Goal: Book appointment/travel/reservation

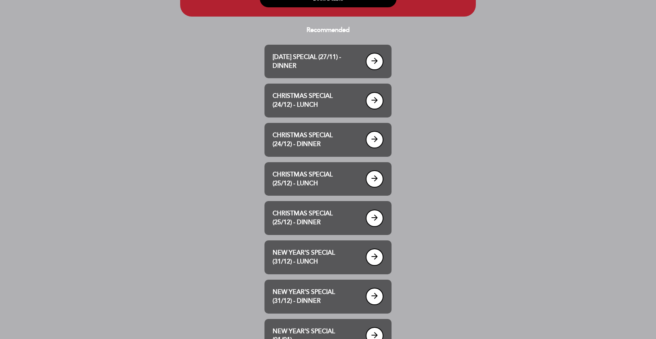
scroll to position [83, 0]
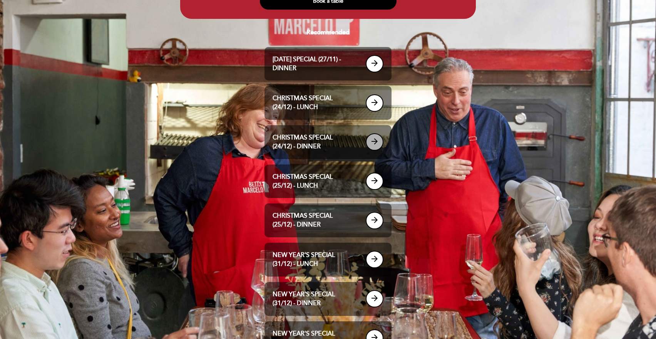
click at [374, 146] on icon "arrow_forward" at bounding box center [374, 141] width 9 height 9
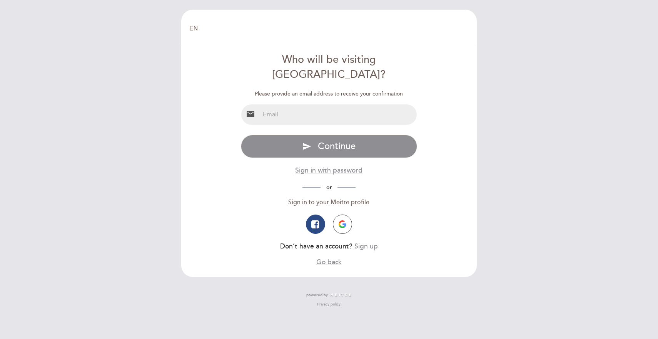
click at [317, 104] on input "email" at bounding box center [338, 114] width 157 height 20
type input "[PERSON_NAME][EMAIL_ADDRESS][PERSON_NAME][DOMAIN_NAME]"
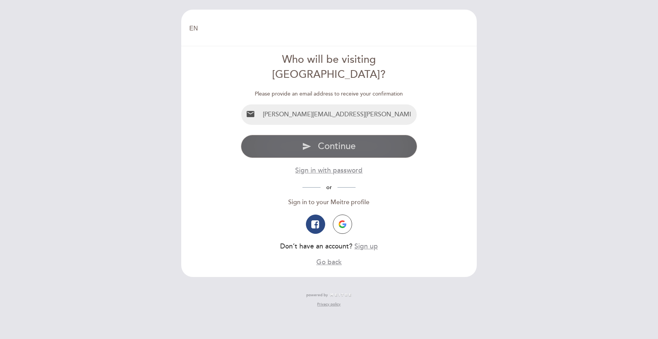
click at [327, 140] on span "Continue" at bounding box center [337, 145] width 38 height 11
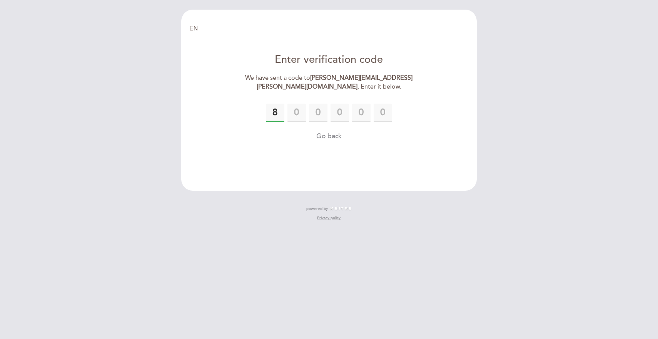
type input "8"
type input "6"
type input "1"
type input "2"
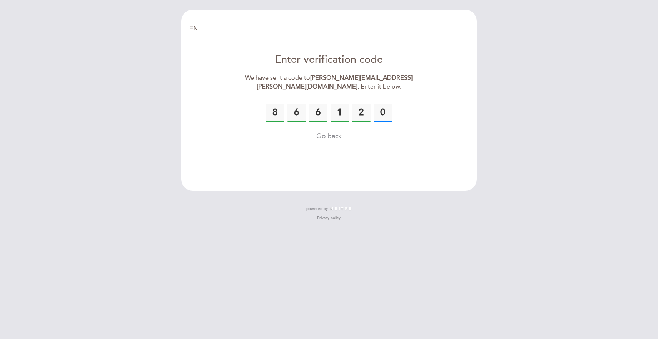
type input "0"
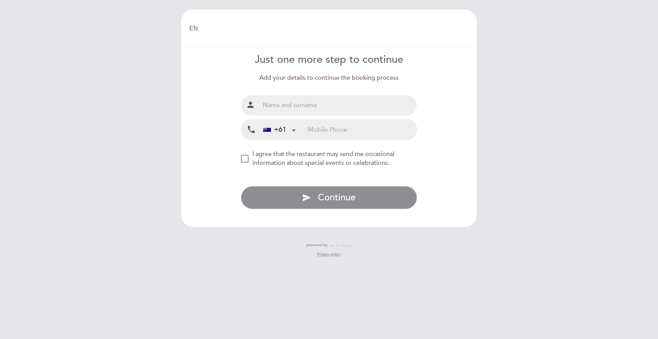
click at [292, 106] on input "text" at bounding box center [338, 105] width 157 height 20
type input "[PERSON_NAME]"
click at [309, 135] on input "tel" at bounding box center [362, 129] width 109 height 20
type input "411888125"
click at [246, 158] on div "NEW_MODAL_AGREE_RESTAURANT_SEND_OCCASIONAL_INFO" at bounding box center [245, 159] width 8 height 8
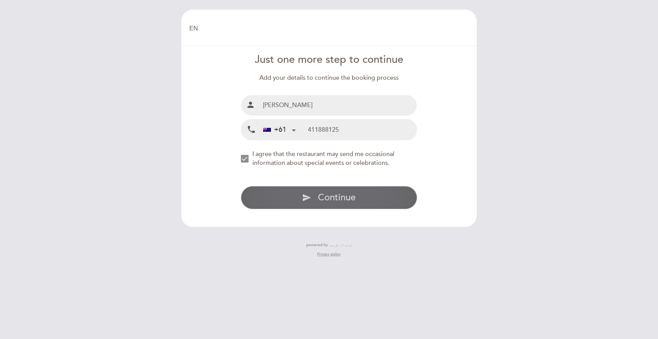
click at [327, 194] on span "Continue" at bounding box center [337, 197] width 38 height 11
